Goal: Navigation & Orientation: Understand site structure

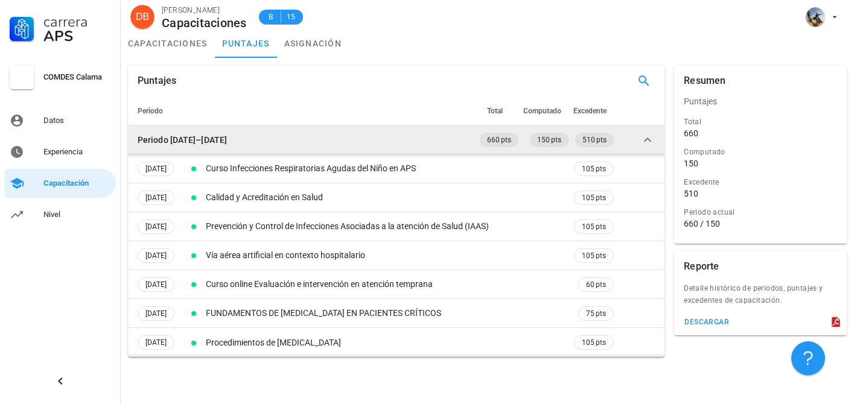
click at [649, 137] on icon at bounding box center [647, 140] width 14 height 14
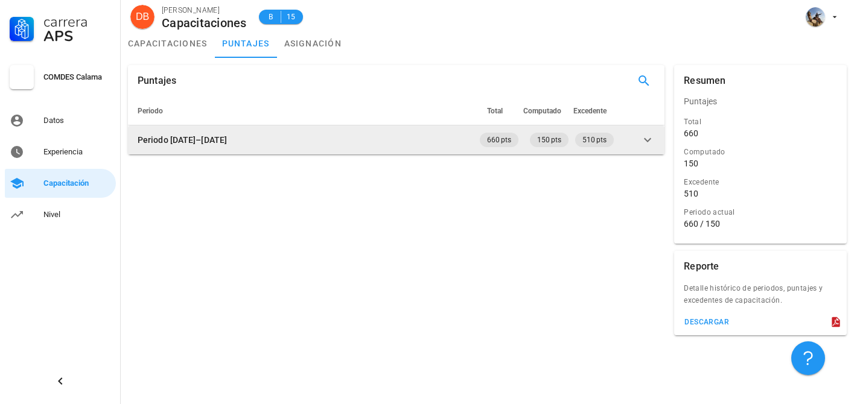
click at [644, 139] on icon at bounding box center [647, 140] width 14 height 14
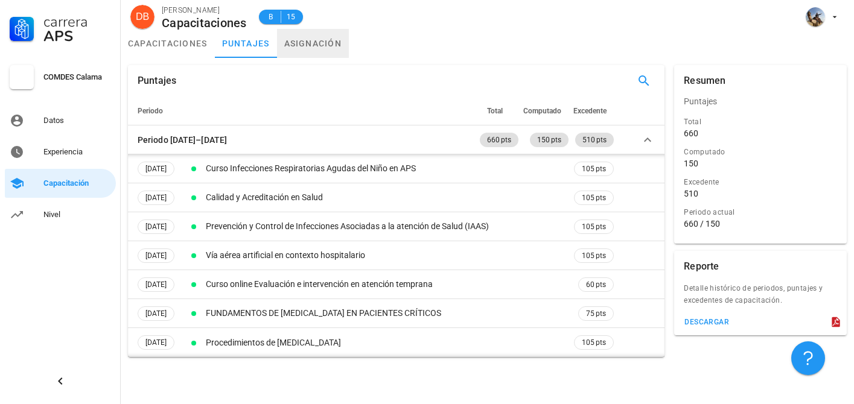
click at [310, 43] on link "asignación" at bounding box center [313, 43] width 72 height 29
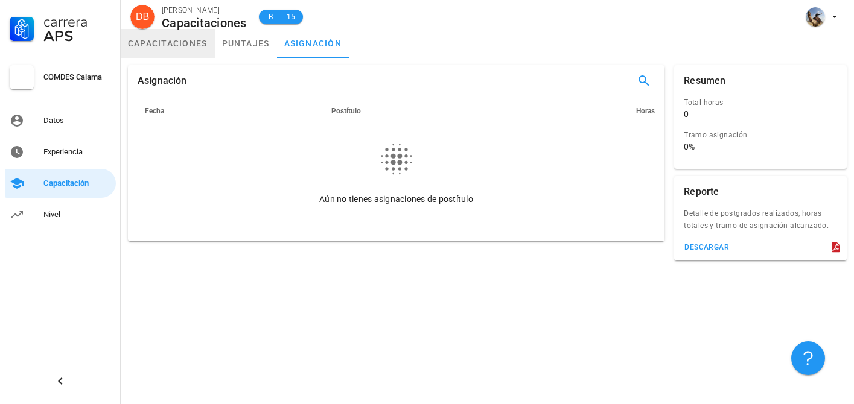
click at [166, 45] on link "capacitaciones" at bounding box center [168, 43] width 94 height 29
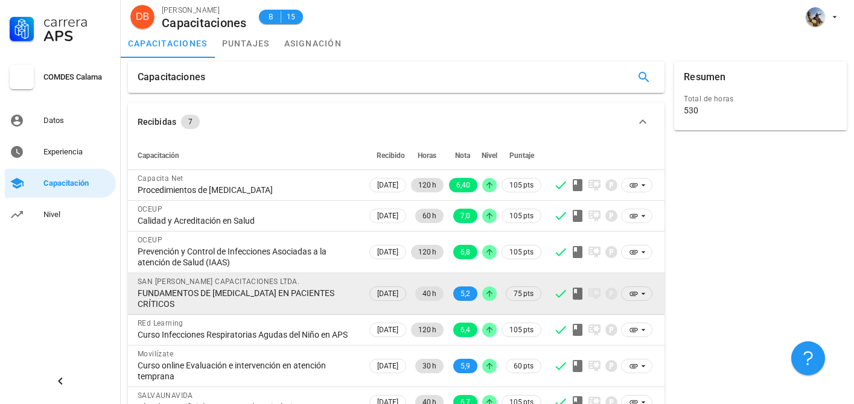
scroll to position [35, 0]
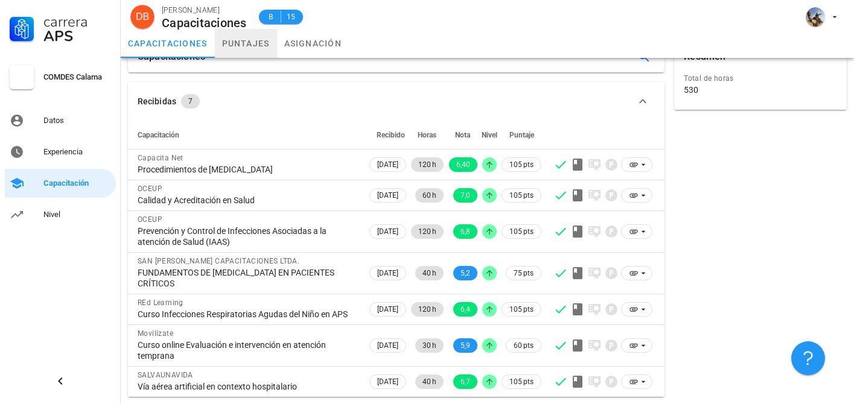
click at [241, 48] on link "puntajes" at bounding box center [246, 43] width 62 height 29
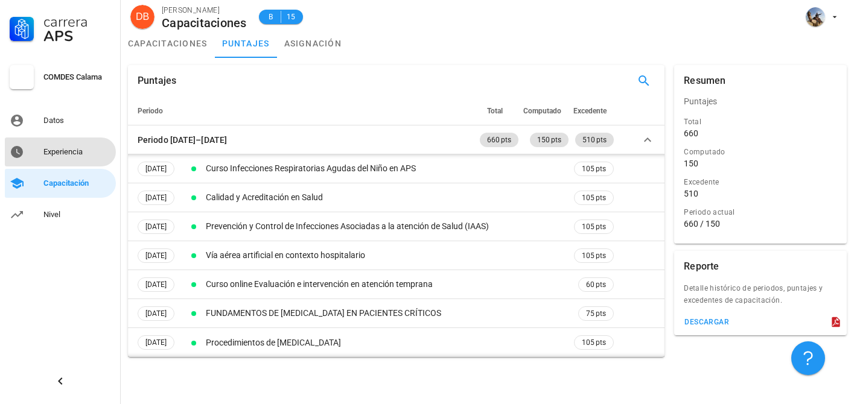
click at [69, 158] on div "Experiencia" at bounding box center [77, 151] width 68 height 19
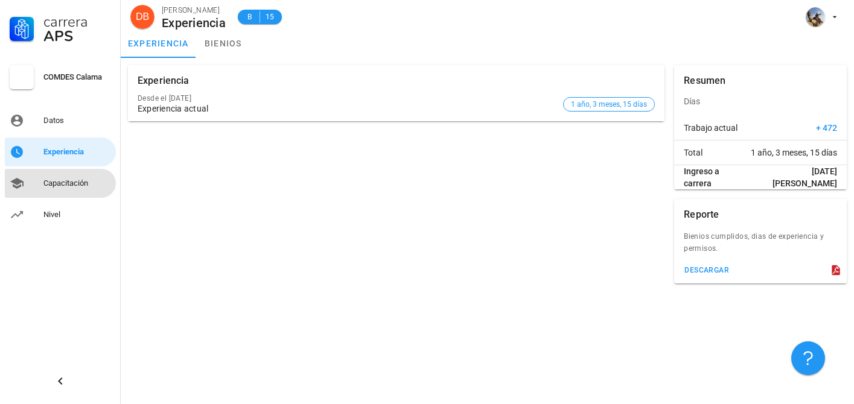
click at [76, 182] on div "Capacitación" at bounding box center [77, 184] width 68 height 10
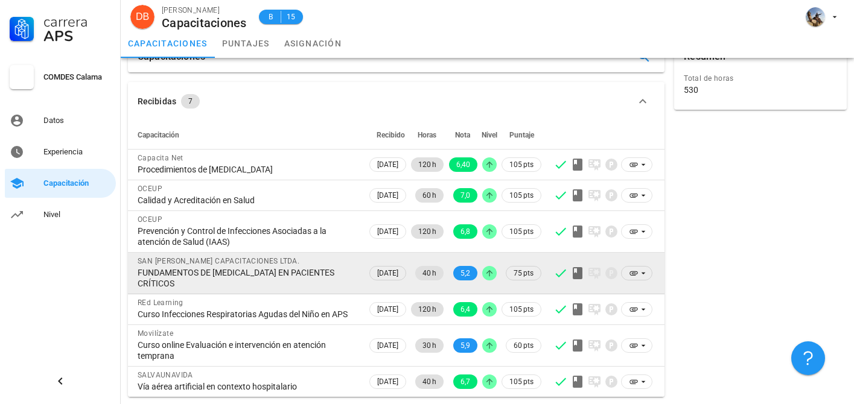
scroll to position [35, 0]
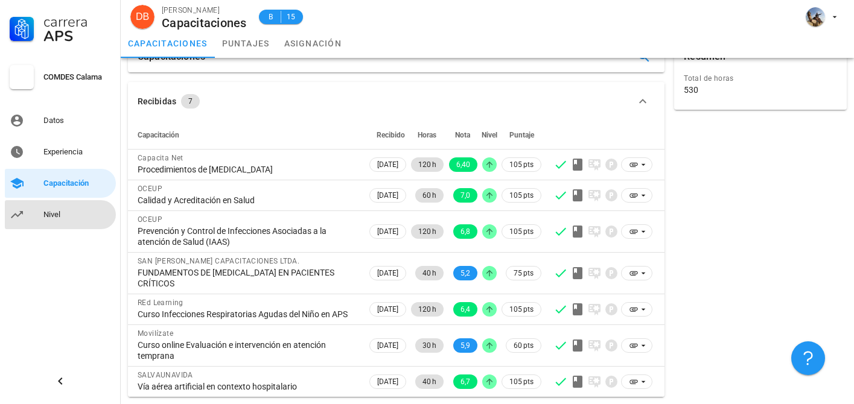
click at [37, 209] on link "Nivel" at bounding box center [60, 214] width 111 height 29
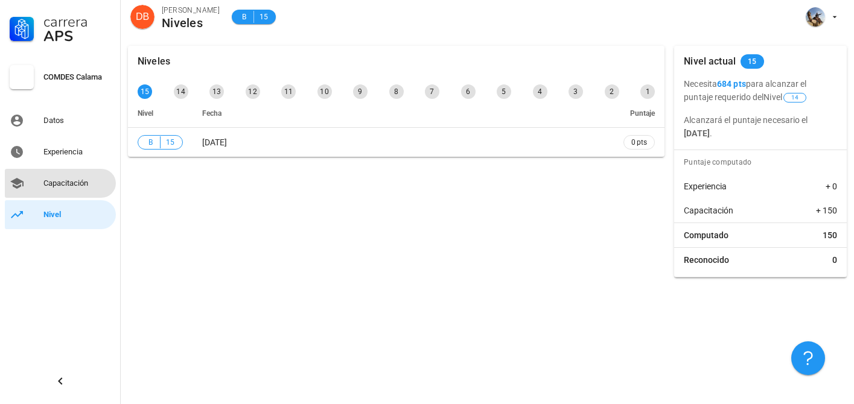
click at [78, 188] on div "Capacitación" at bounding box center [77, 184] width 68 height 10
